Goal: Find specific page/section: Find specific page/section

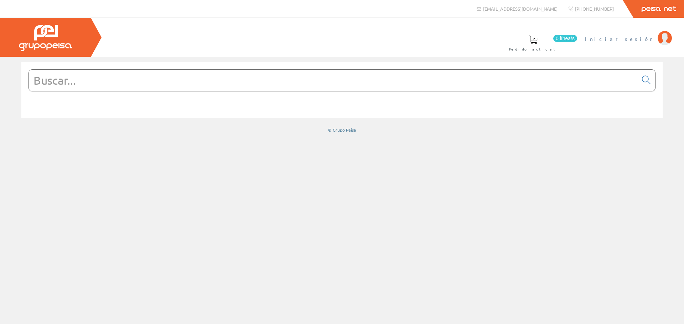
click at [647, 40] on span "Iniciar sesión" at bounding box center [619, 38] width 69 height 7
click at [637, 40] on font "[PERSON_NAME]" at bounding box center [621, 39] width 65 height 6
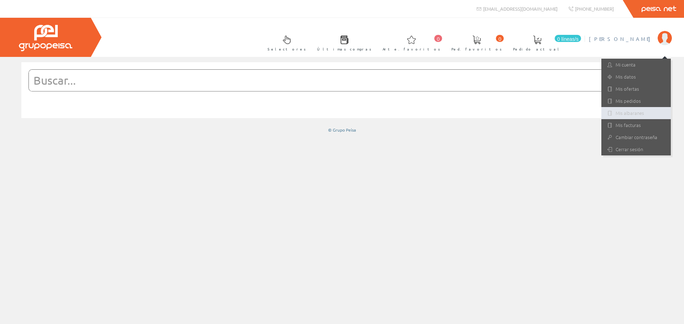
click at [628, 114] on font "Mis albaranes" at bounding box center [629, 113] width 28 height 7
